Goal: Task Accomplishment & Management: Complete application form

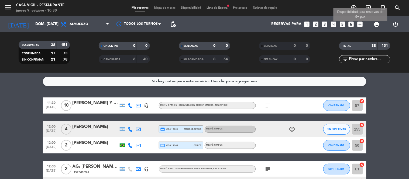
click at [359, 25] on icon "add_box" at bounding box center [360, 24] width 7 height 7
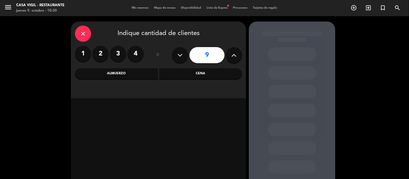
click at [231, 58] on icon at bounding box center [233, 55] width 5 height 8
type input "10"
click at [86, 30] on icon "close" at bounding box center [83, 33] width 6 height 6
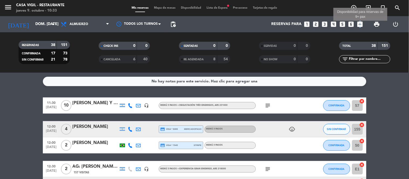
click at [359, 25] on icon "add_box" at bounding box center [360, 24] width 7 height 7
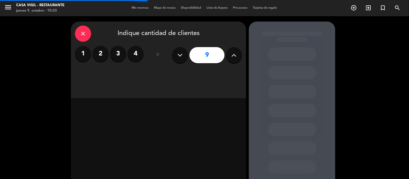
click at [235, 59] on button at bounding box center [234, 55] width 16 height 16
type input "11"
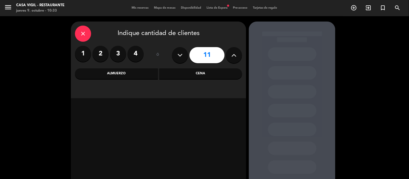
click at [109, 70] on div "Almuerzo" at bounding box center [116, 73] width 83 height 11
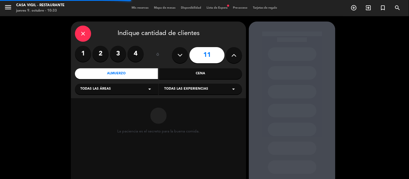
click at [186, 90] on span "Todas las experiencias" at bounding box center [186, 88] width 44 height 5
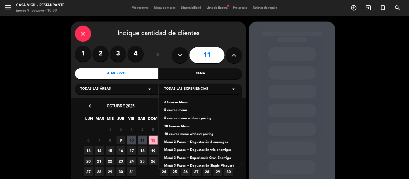
click at [202, 141] on div "Menú 3 Pasos + Degustación 3 enemigos" at bounding box center [200, 142] width 72 height 5
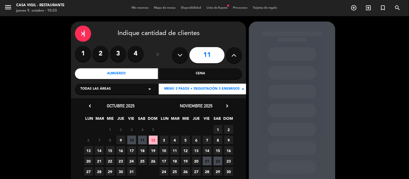
click at [84, 30] on div "close" at bounding box center [83, 34] width 16 height 16
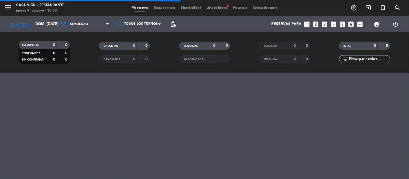
click at [373, 61] on input "text" at bounding box center [369, 59] width 42 height 6
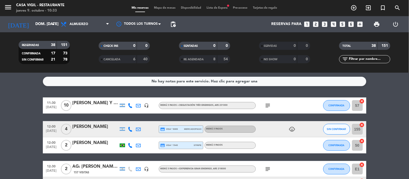
click at [373, 60] on input "text" at bounding box center [369, 59] width 42 height 6
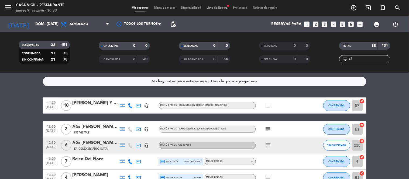
type input "e"
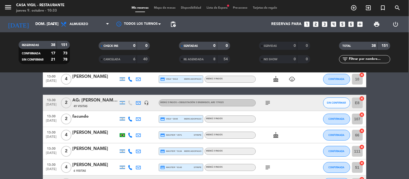
scroll to position [359, 0]
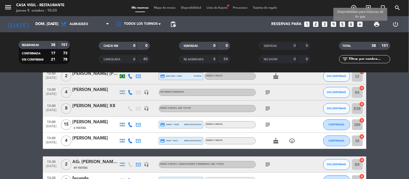
click at [359, 23] on icon "add_box" at bounding box center [360, 24] width 7 height 7
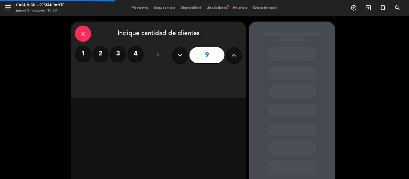
click at [235, 55] on icon at bounding box center [233, 55] width 5 height 8
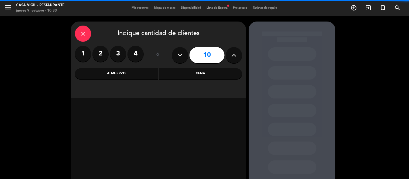
drag, startPoint x: 235, startPoint y: 55, endPoint x: 223, endPoint y: 52, distance: 12.5
click at [235, 54] on icon at bounding box center [233, 55] width 5 height 8
type input "11"
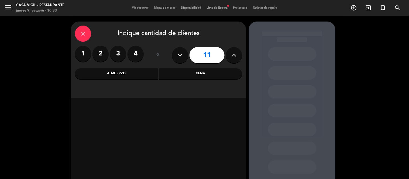
click at [123, 74] on div "Almuerzo" at bounding box center [116, 73] width 83 height 11
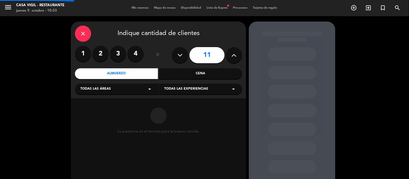
click at [179, 90] on span "Todas las experiencias" at bounding box center [186, 88] width 44 height 5
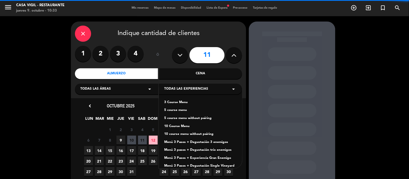
click at [198, 143] on div "Menú 3 Pasos + Degustación 3 enemigos" at bounding box center [200, 142] width 72 height 5
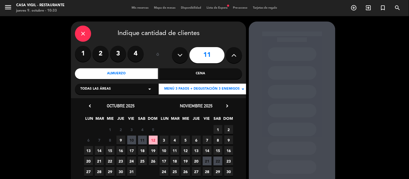
click at [153, 138] on span "12" at bounding box center [153, 140] width 9 height 9
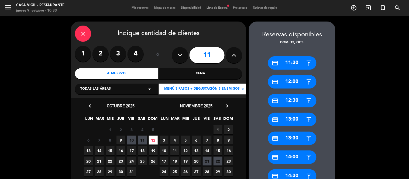
scroll to position [30, 0]
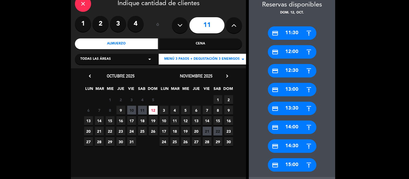
click at [287, 106] on div "credit_card 13:30" at bounding box center [292, 108] width 49 height 13
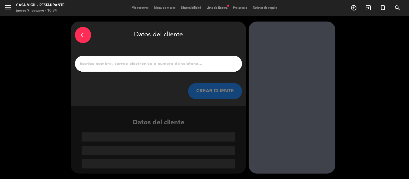
scroll to position [0, 0]
click at [206, 61] on input "1" at bounding box center [158, 64] width 159 height 8
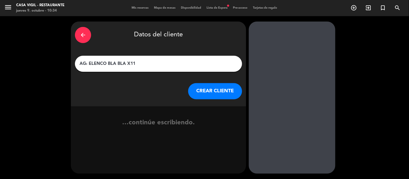
click at [126, 63] on input "AG: ELENCO BLA BLA X11" at bounding box center [158, 64] width 159 height 8
click at [201, 66] on input "AG: ELENCO BLA BLA BUENOS AIRES X11" at bounding box center [158, 64] width 159 height 8
type input "AG: ELENCO BLA BLA BUENOS AIRES X11 / [PERSON_NAME]"
click at [210, 93] on button "CREAR CLIENTE" at bounding box center [215, 91] width 54 height 16
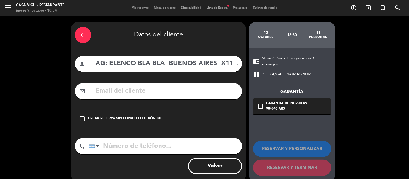
drag, startPoint x: 151, startPoint y: 115, endPoint x: 174, endPoint y: 122, distance: 23.9
click at [151, 115] on div "check_box_outline_blank Crear reserva sin correo electrónico" at bounding box center [158, 119] width 167 height 16
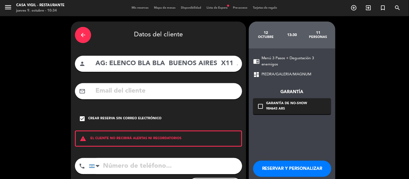
click at [300, 167] on button "RESERVAR Y PERSONALIZAR" at bounding box center [292, 169] width 78 height 16
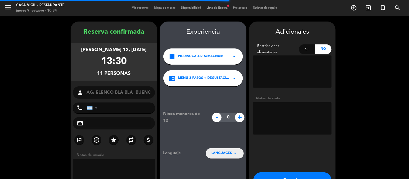
scroll to position [22, 0]
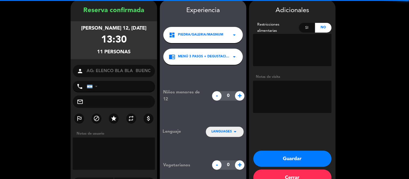
click at [284, 96] on textarea at bounding box center [292, 97] width 78 height 32
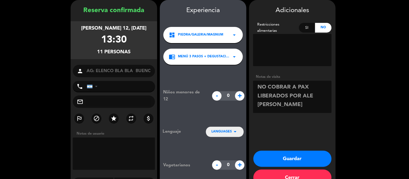
scroll to position [0, 0]
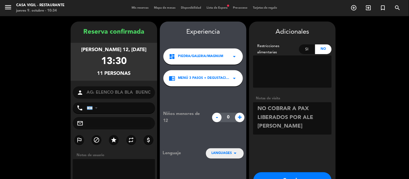
type textarea "NO COBRAR A PAX LIBERADOS POR ALE [PERSON_NAME]"
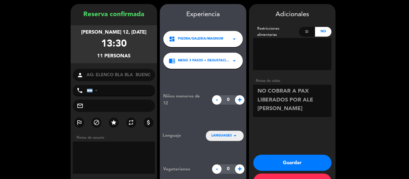
scroll to position [36, 0]
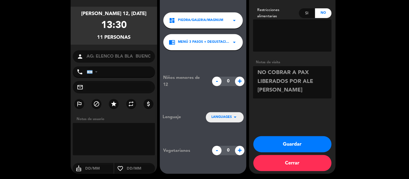
click at [292, 142] on button "Guardar" at bounding box center [292, 144] width 78 height 16
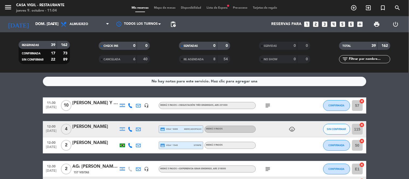
click at [360, 60] on input "text" at bounding box center [369, 59] width 42 height 6
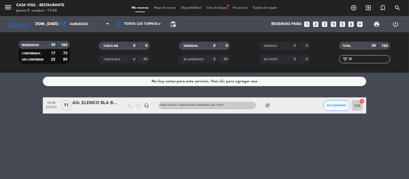
type input "bl"
click at [87, 112] on div "13:30 [DATE] AG: ELENCO BLA BLA BUENOS AIRES X11 / [PERSON_NAME] headset_mic Me…" at bounding box center [204, 106] width 323 height 16
click at [92, 106] on div "AG: ELENCO BLA BLA BUENOS AIRES X11 / [PERSON_NAME]" at bounding box center [95, 103] width 46 height 7
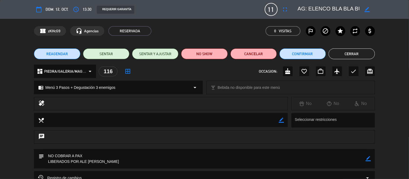
click at [368, 158] on icon "border_color" at bounding box center [368, 158] width 5 height 5
click at [344, 162] on textarea at bounding box center [204, 158] width 321 height 19
type textarea "NO COBRAR A PAX LIBERADOS POR ALE [PERSON_NAME] 1 [PERSON_NAME]"
click at [371, 159] on div "subject" at bounding box center [204, 161] width 341 height 25
click at [371, 161] on div "subject" at bounding box center [204, 161] width 341 height 25
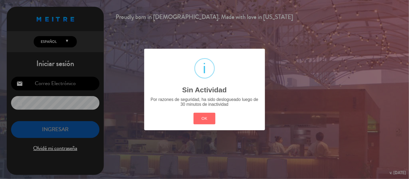
type input "[EMAIL_ADDRESS][DOMAIN_NAME]"
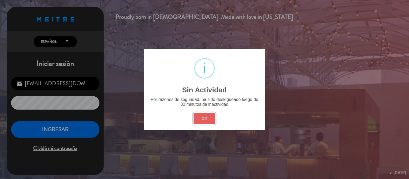
click at [198, 123] on button "OK" at bounding box center [204, 119] width 22 height 12
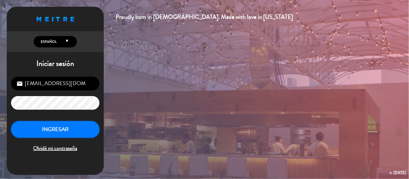
click at [75, 126] on button "INGRESAR" at bounding box center [55, 129] width 88 height 17
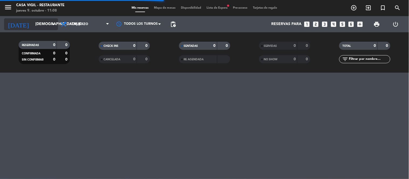
click at [50, 18] on div "[DATE] jue. [DATE] arrow_drop_down" at bounding box center [31, 24] width 54 height 12
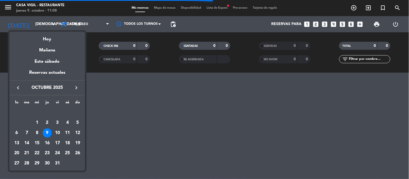
click at [77, 88] on icon "keyboard_arrow_right" at bounding box center [76, 88] width 6 height 6
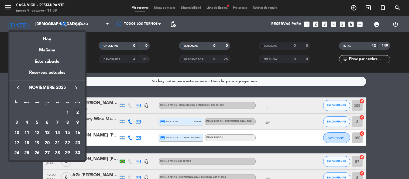
click at [79, 112] on div "2" at bounding box center [77, 112] width 9 height 9
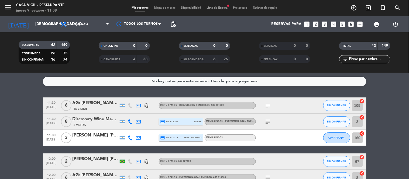
type input "dom. [DATE]"
